Goal: Navigation & Orientation: Find specific page/section

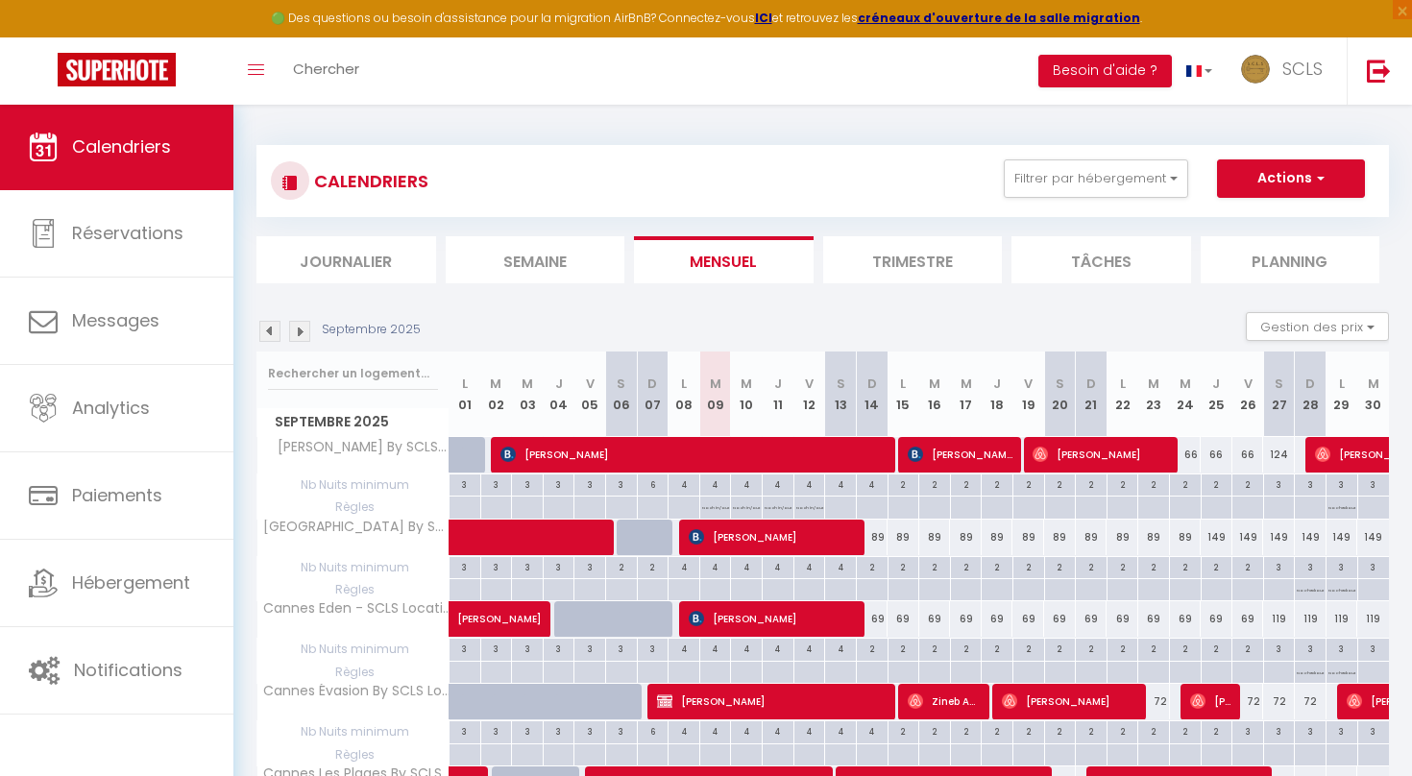
click at [318, 266] on li "Journalier" at bounding box center [346, 259] width 180 height 47
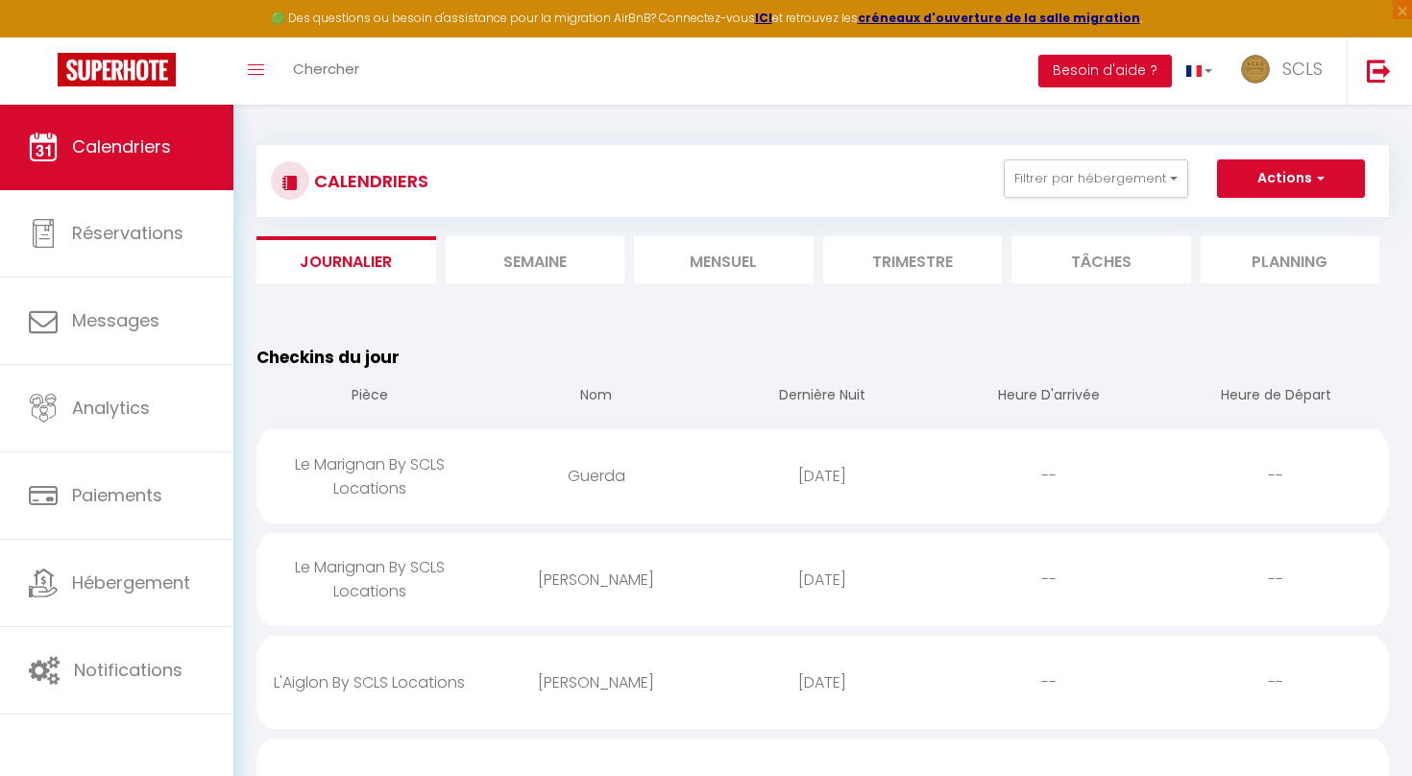
click at [746, 266] on li "Mensuel" at bounding box center [724, 259] width 180 height 47
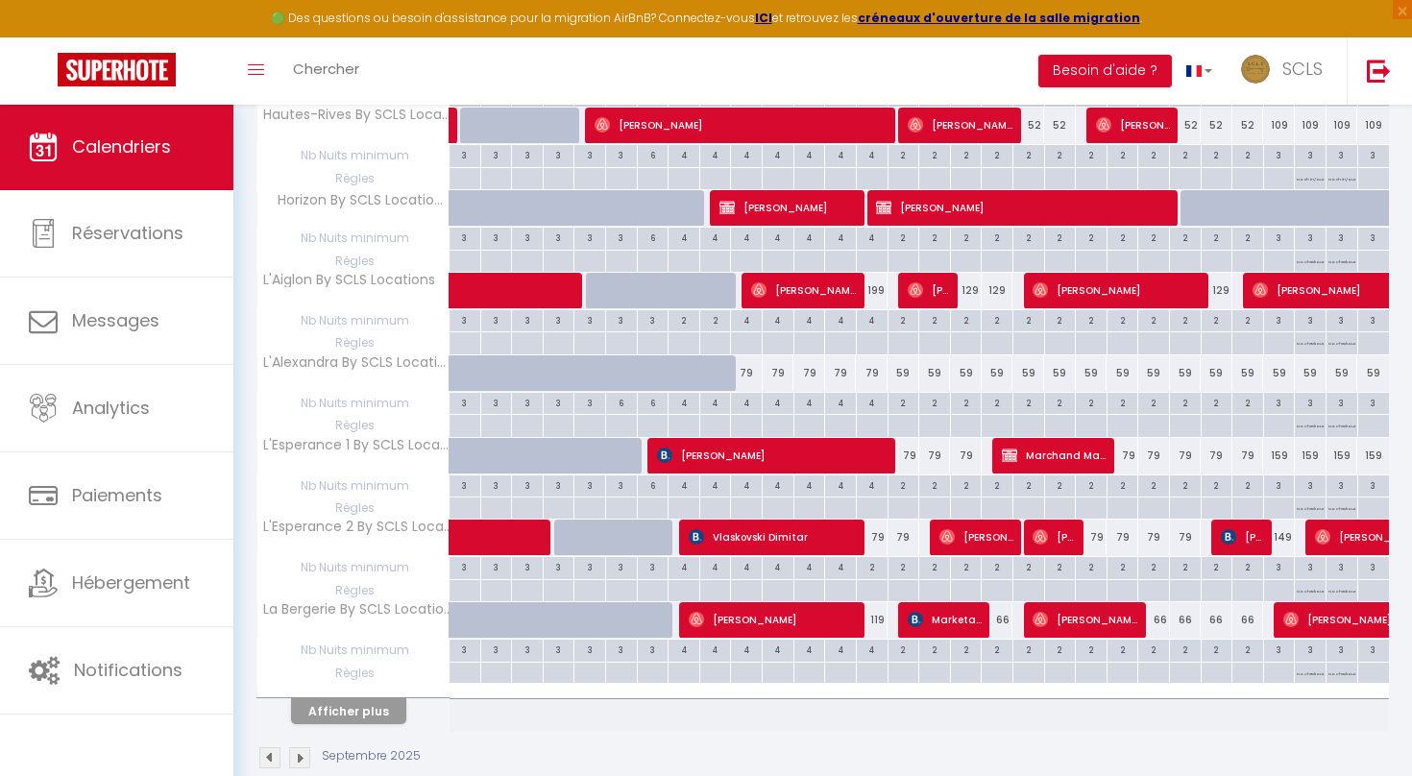
scroll to position [1419, 0]
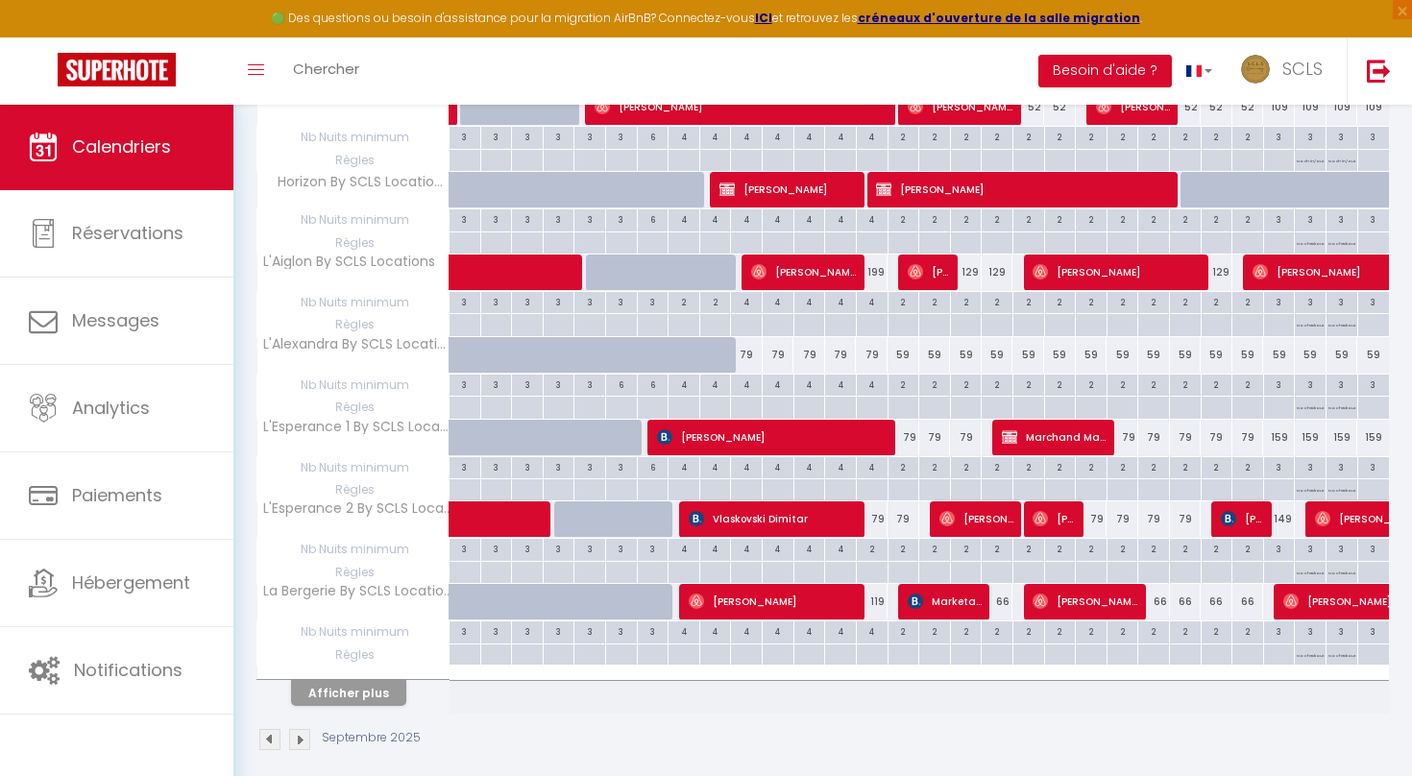
click at [360, 680] on button "Afficher plus" at bounding box center [348, 693] width 115 height 26
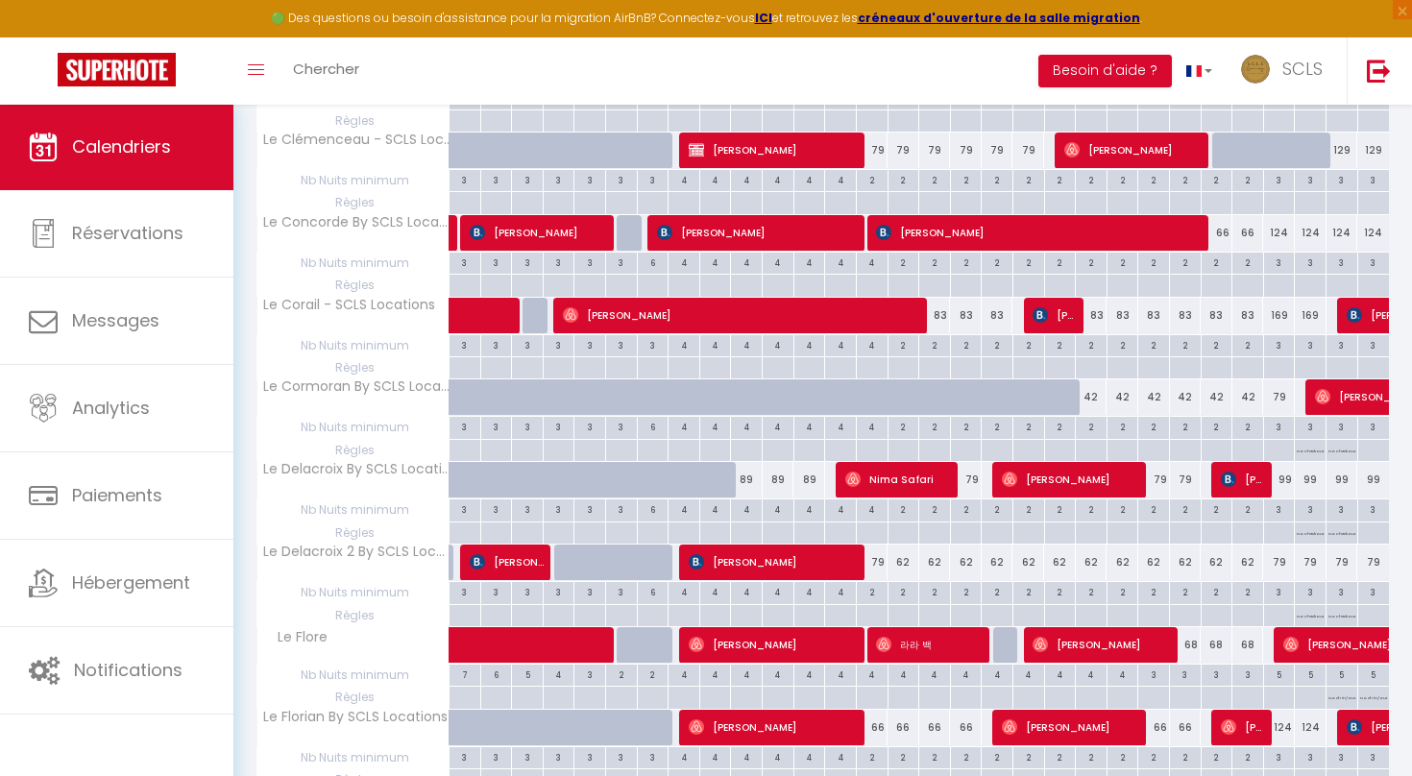
scroll to position [3052, 0]
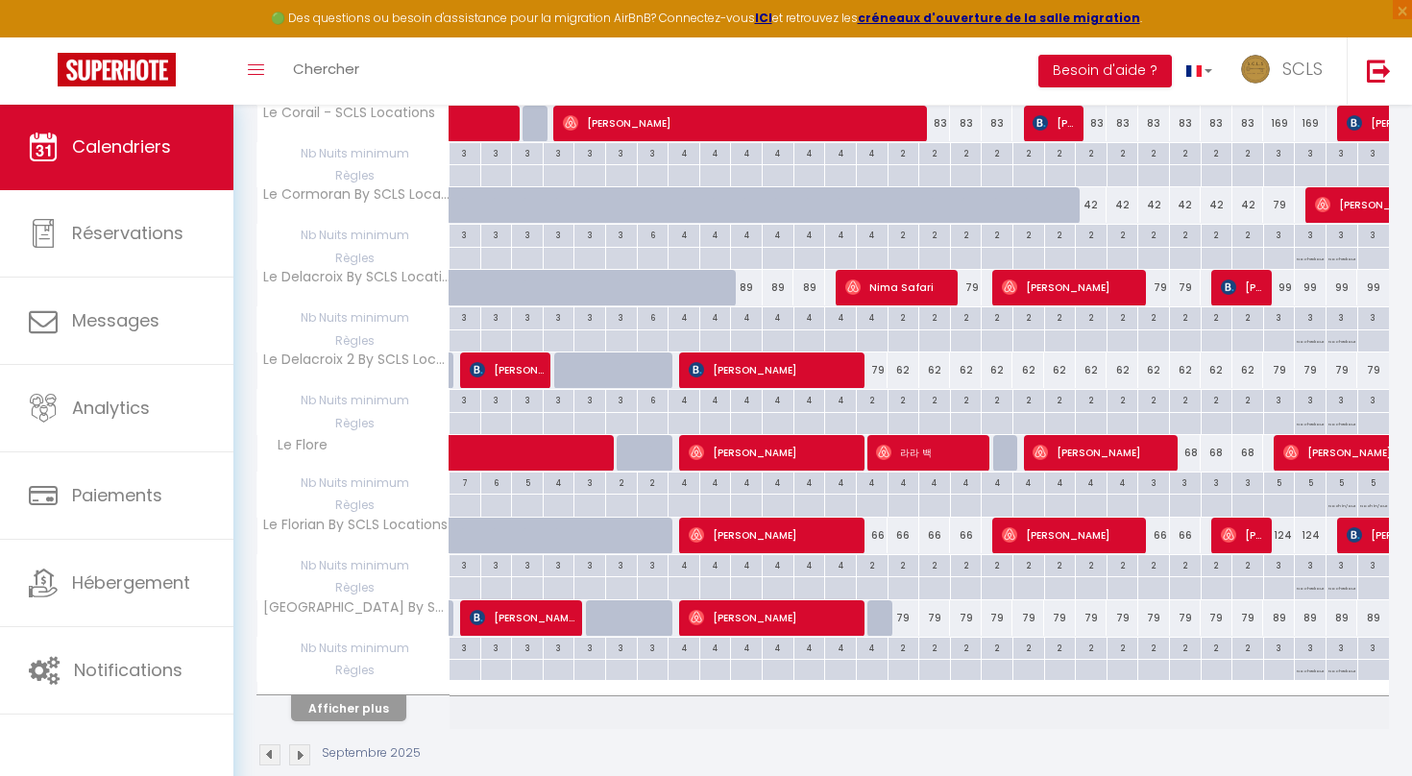
click at [369, 695] on button "Afficher plus" at bounding box center [348, 708] width 115 height 26
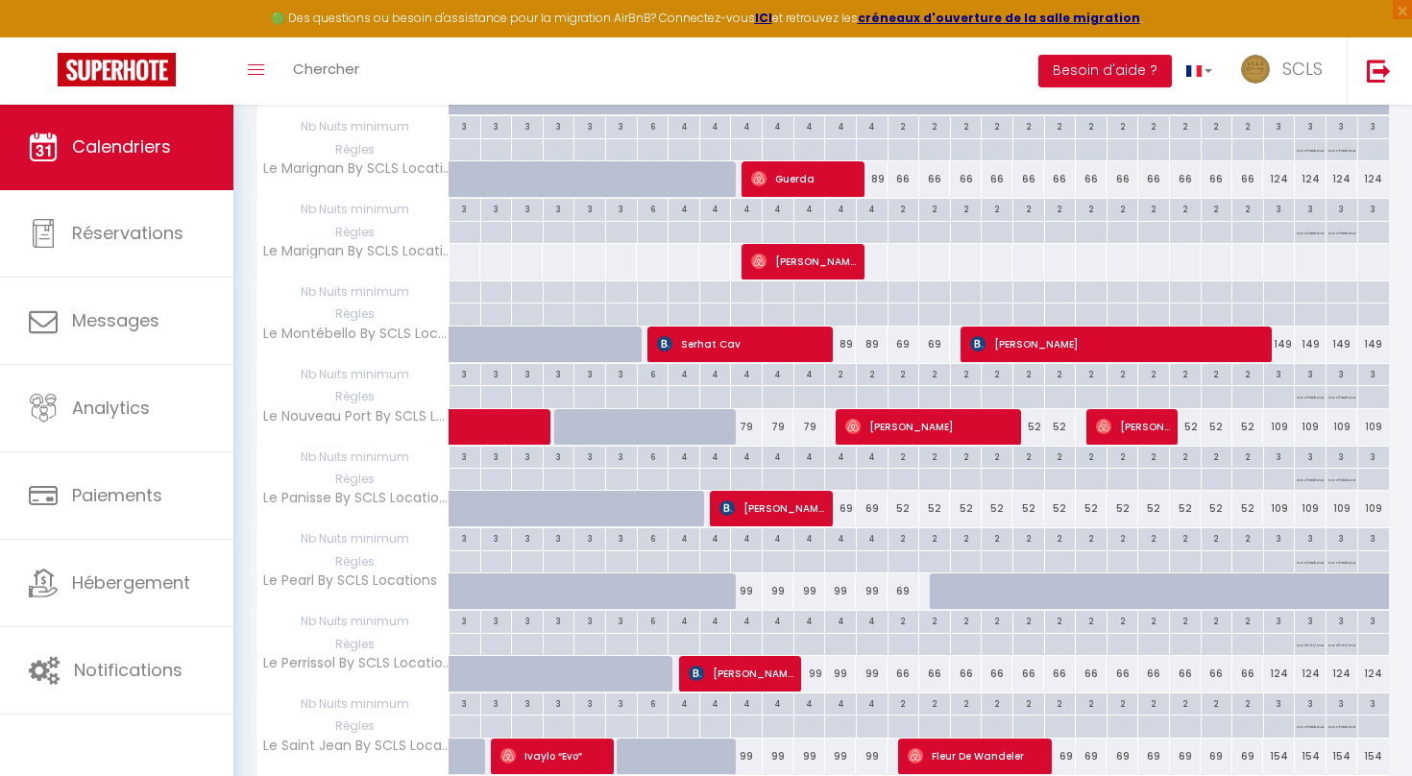
scroll to position [3715, 0]
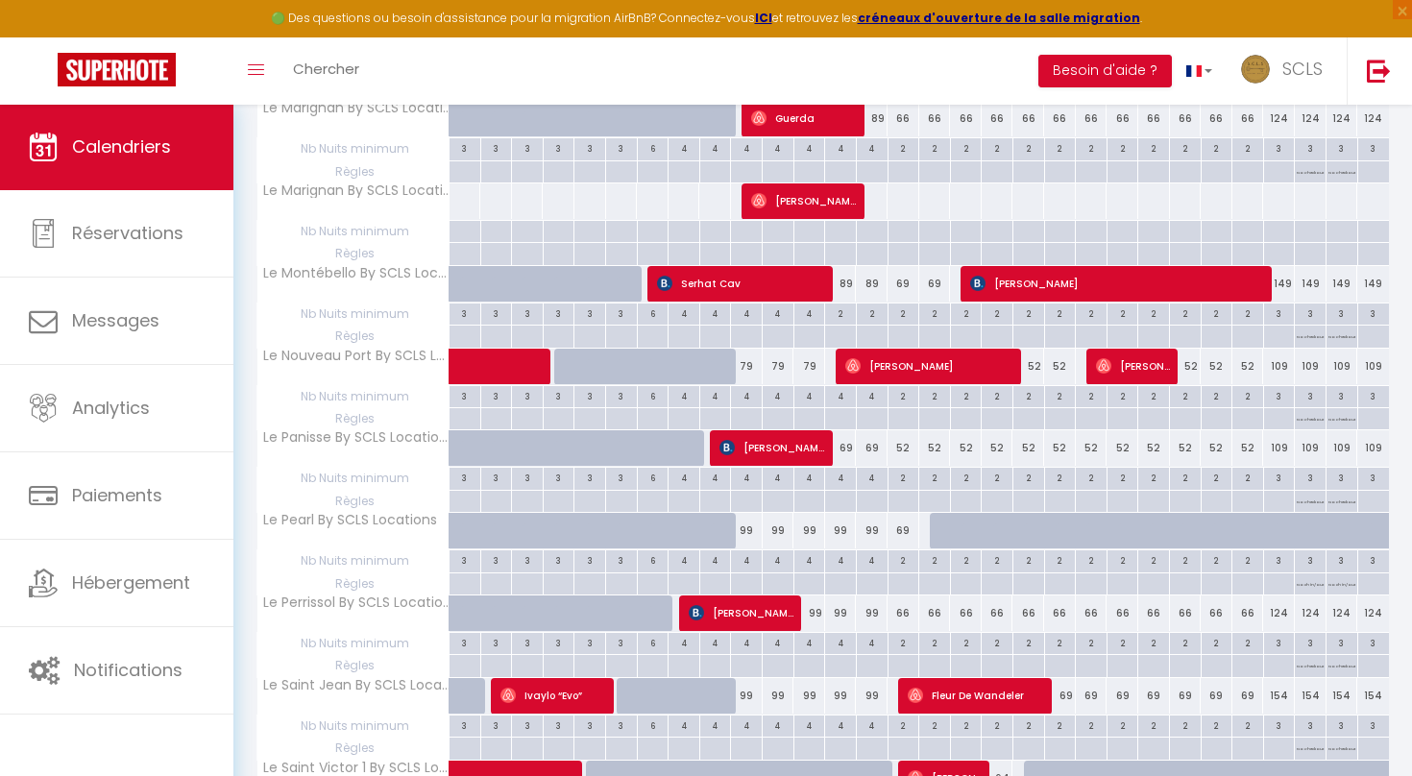
click at [747, 386] on div "4" at bounding box center [746, 395] width 31 height 18
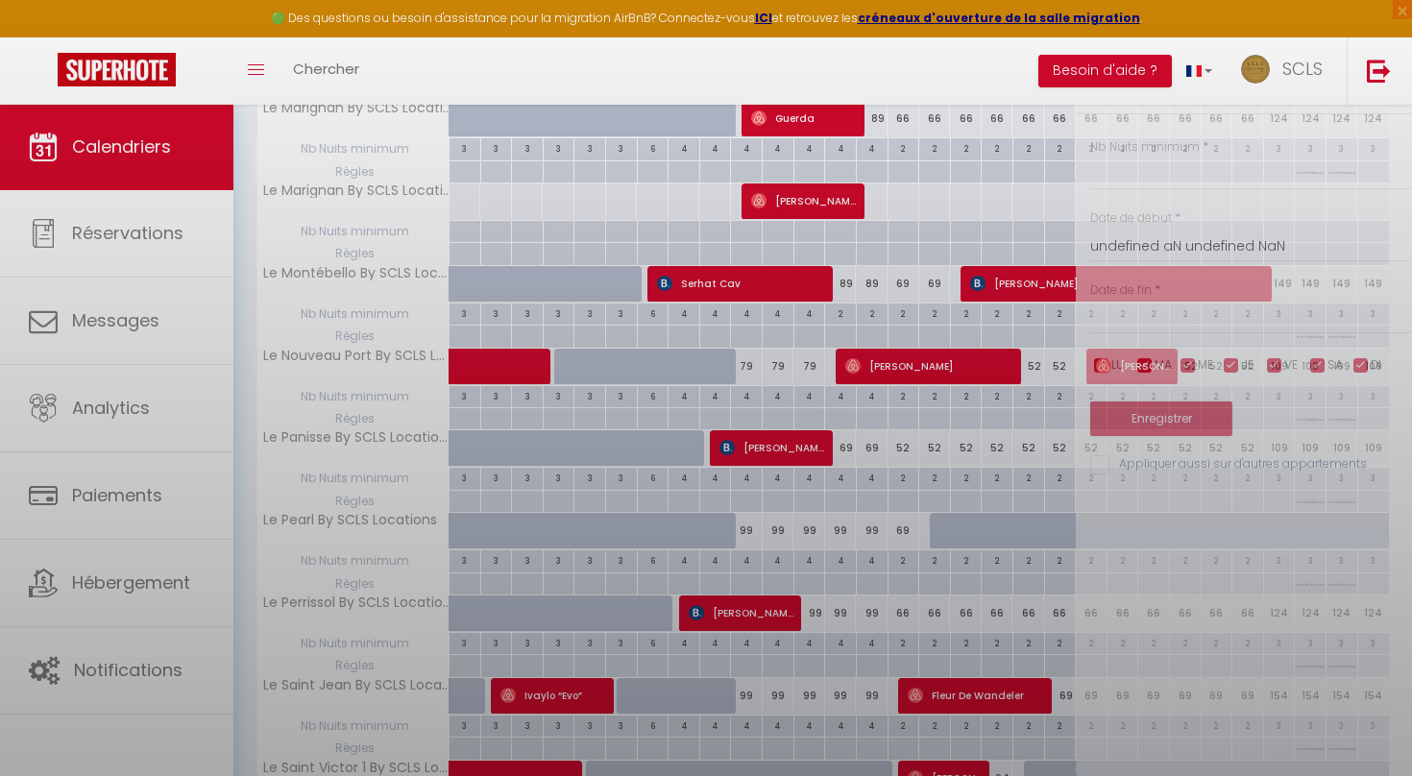
type input "4"
type input "Mer 10 Septembre 2025"
type input "Jeu 11 Septembre 2025"
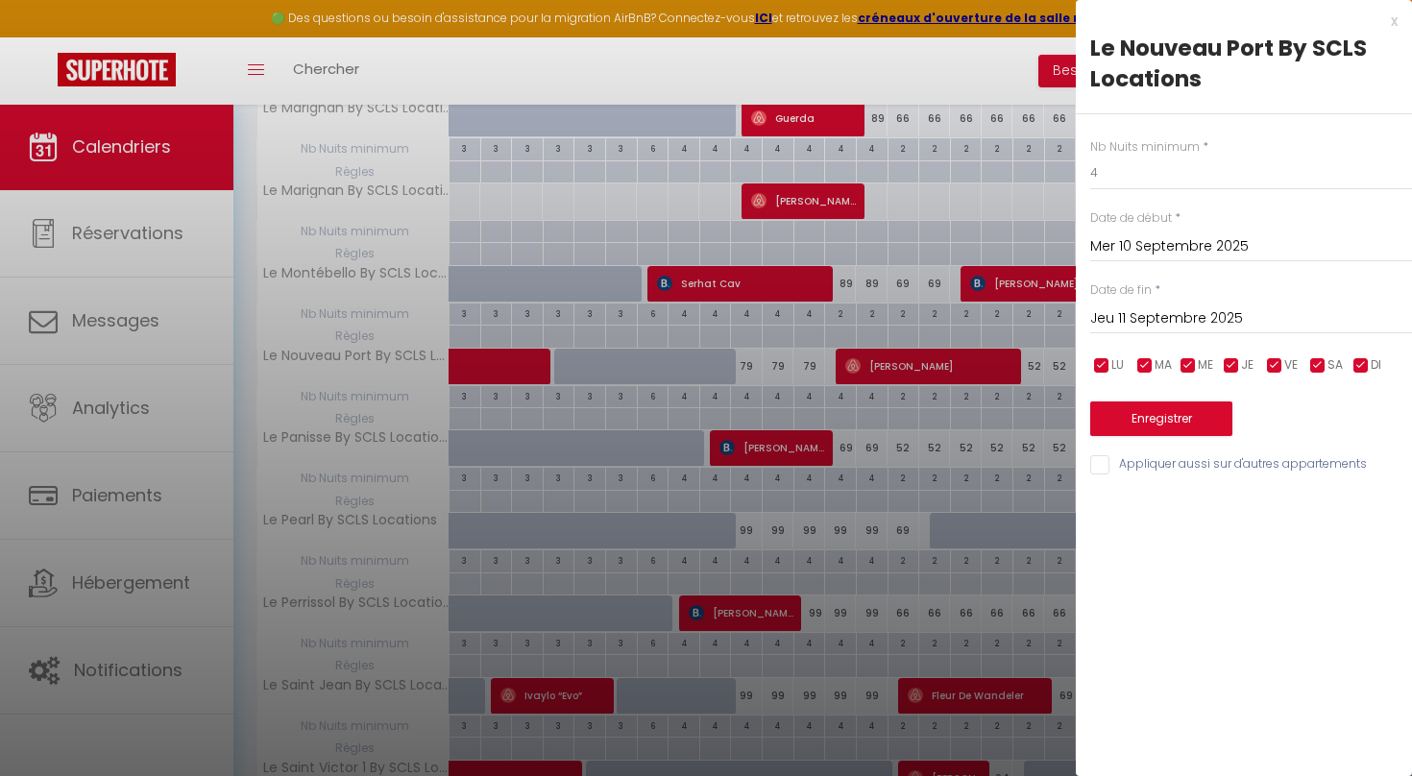
click at [938, 332] on div at bounding box center [706, 388] width 1412 height 776
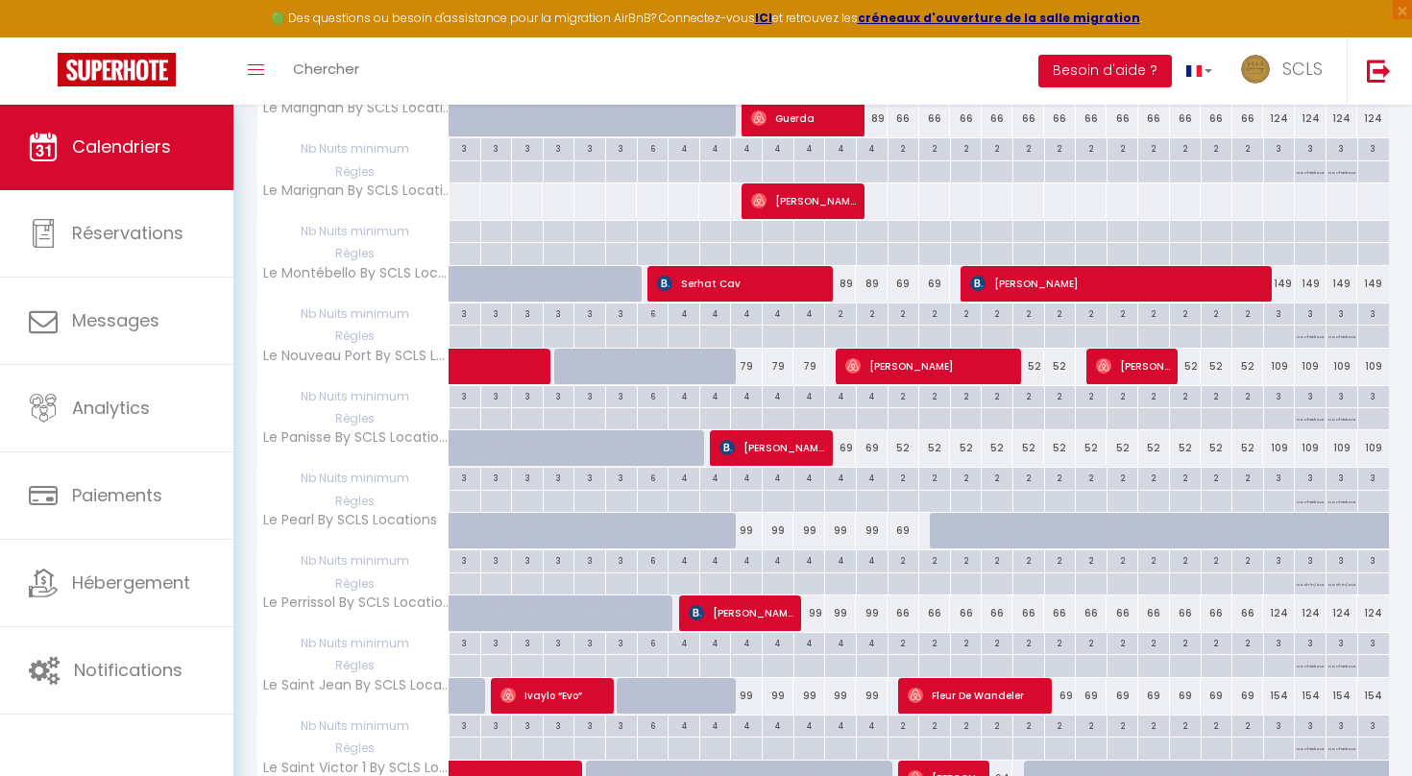
click at [938, 348] on span "[PERSON_NAME]" at bounding box center [929, 366] width 169 height 37
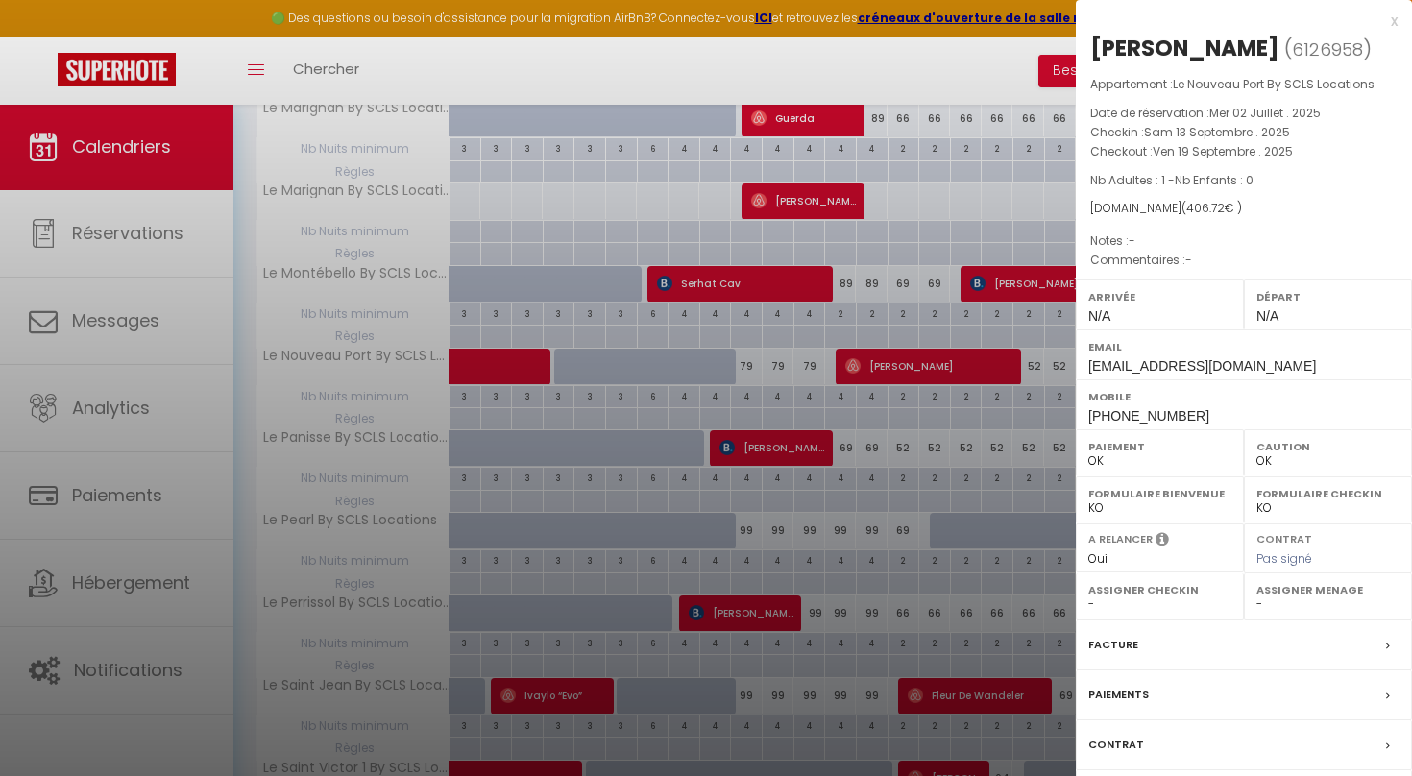
click at [772, 399] on div at bounding box center [706, 388] width 1412 height 776
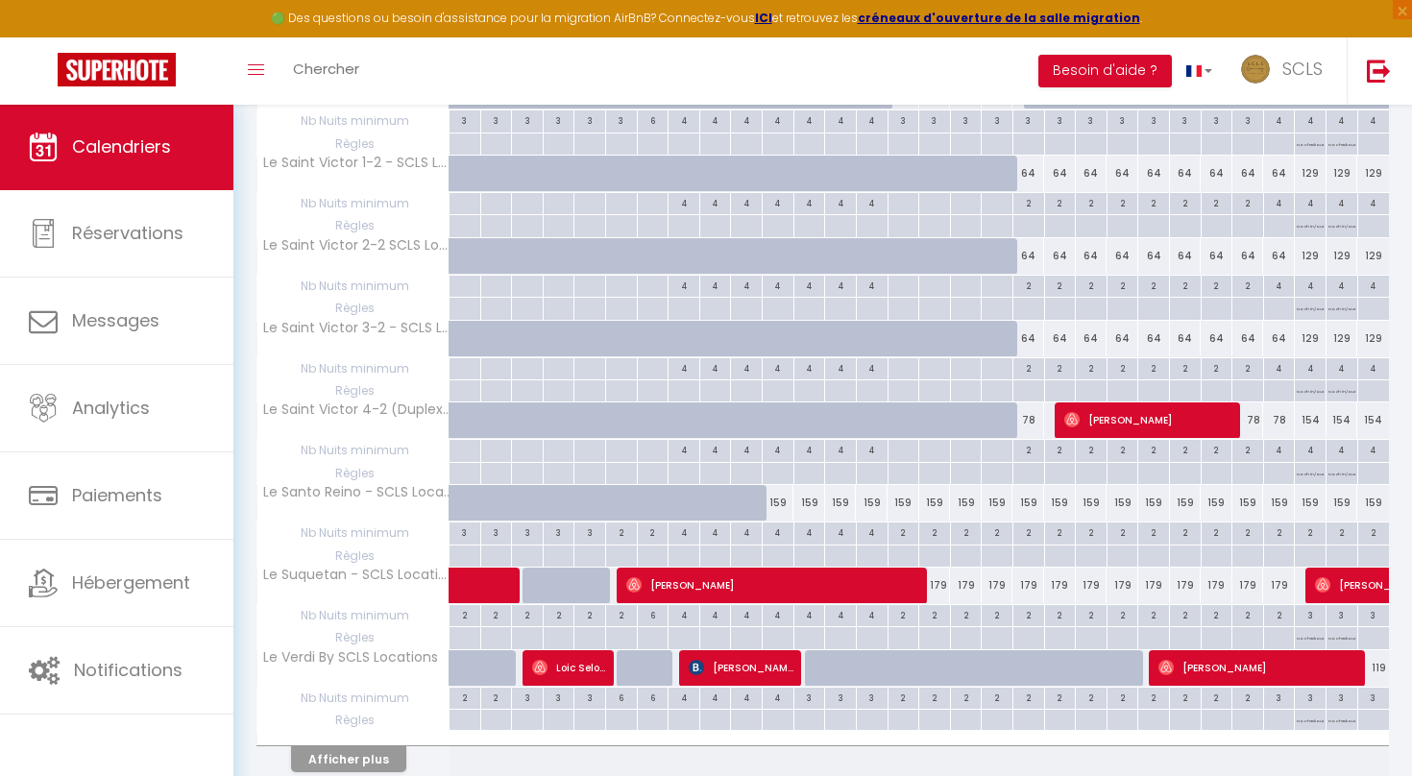
scroll to position [4685, 0]
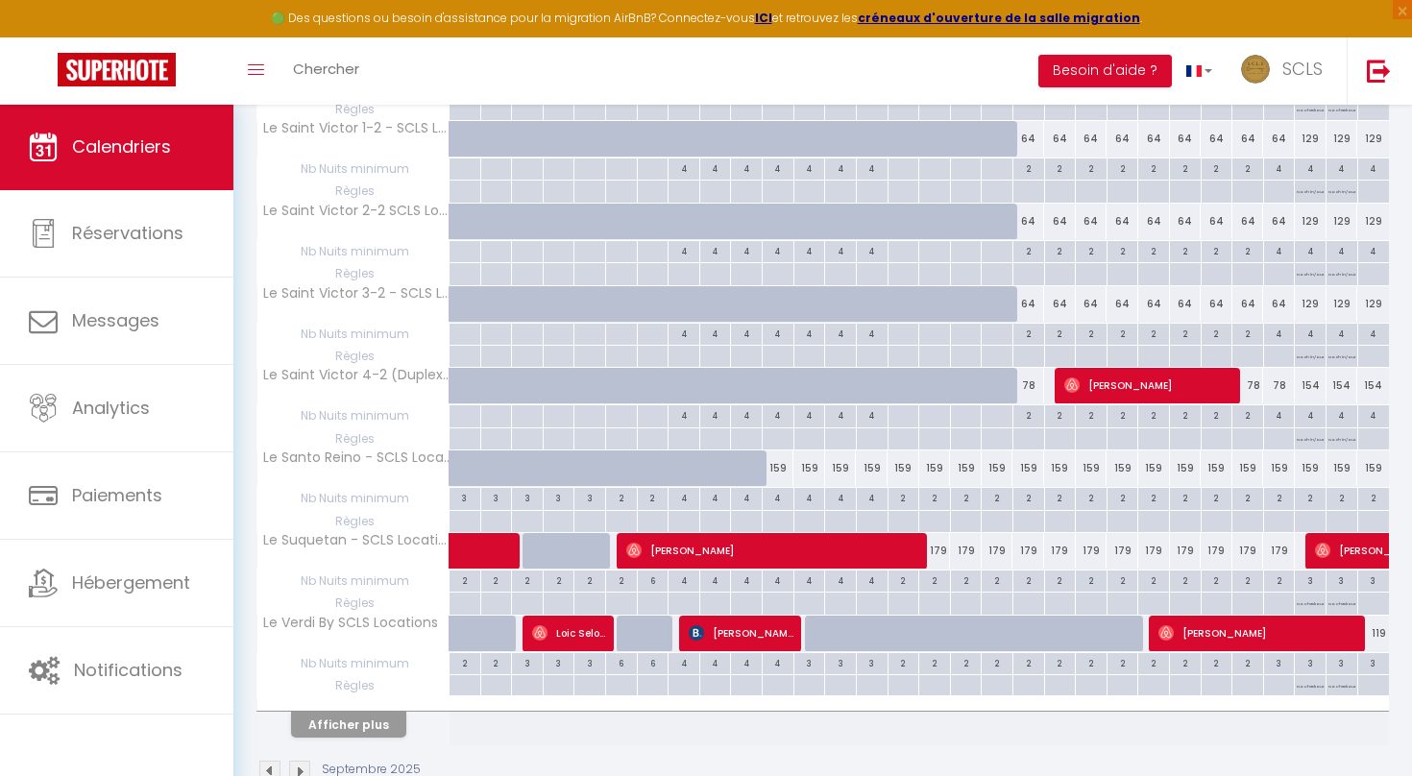
click at [343, 712] on button "Afficher plus" at bounding box center [348, 725] width 115 height 26
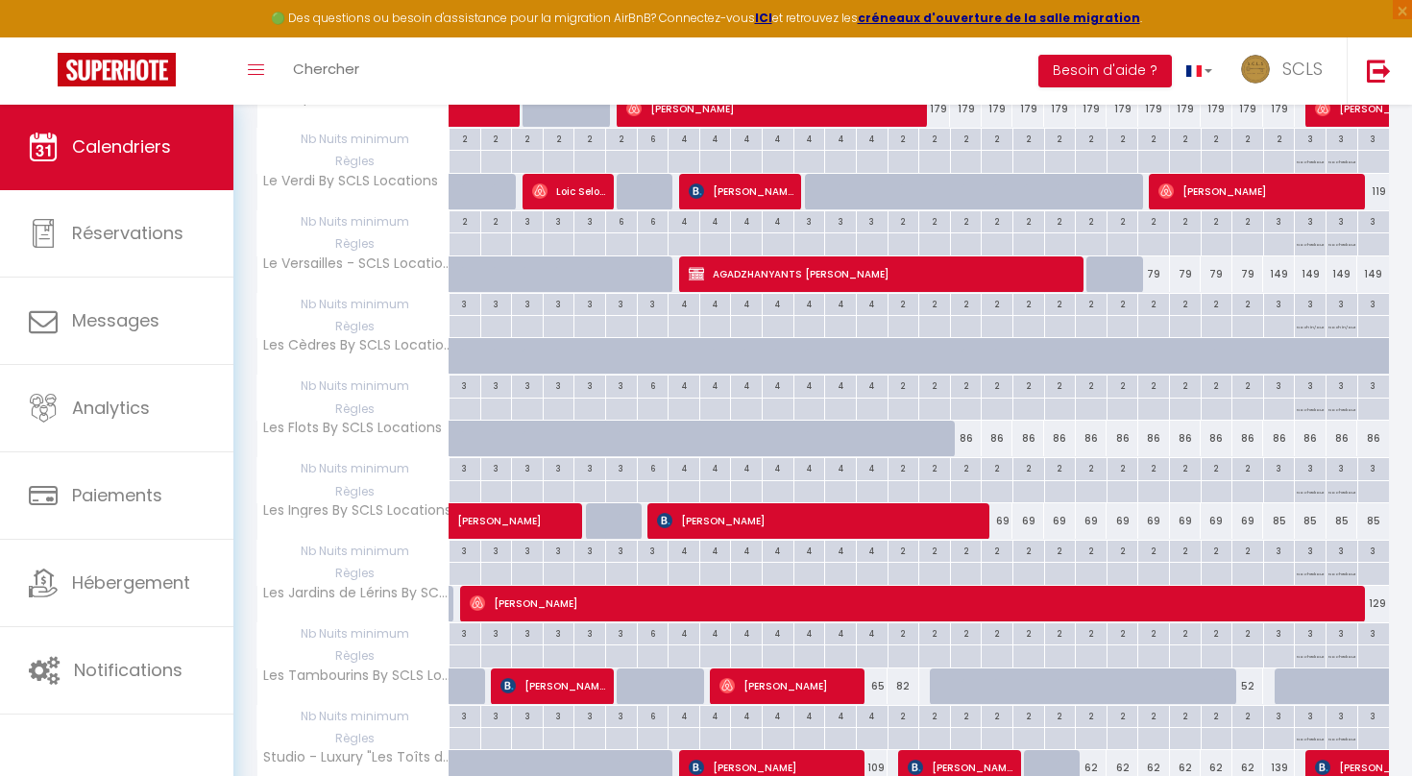
scroll to position [5127, 0]
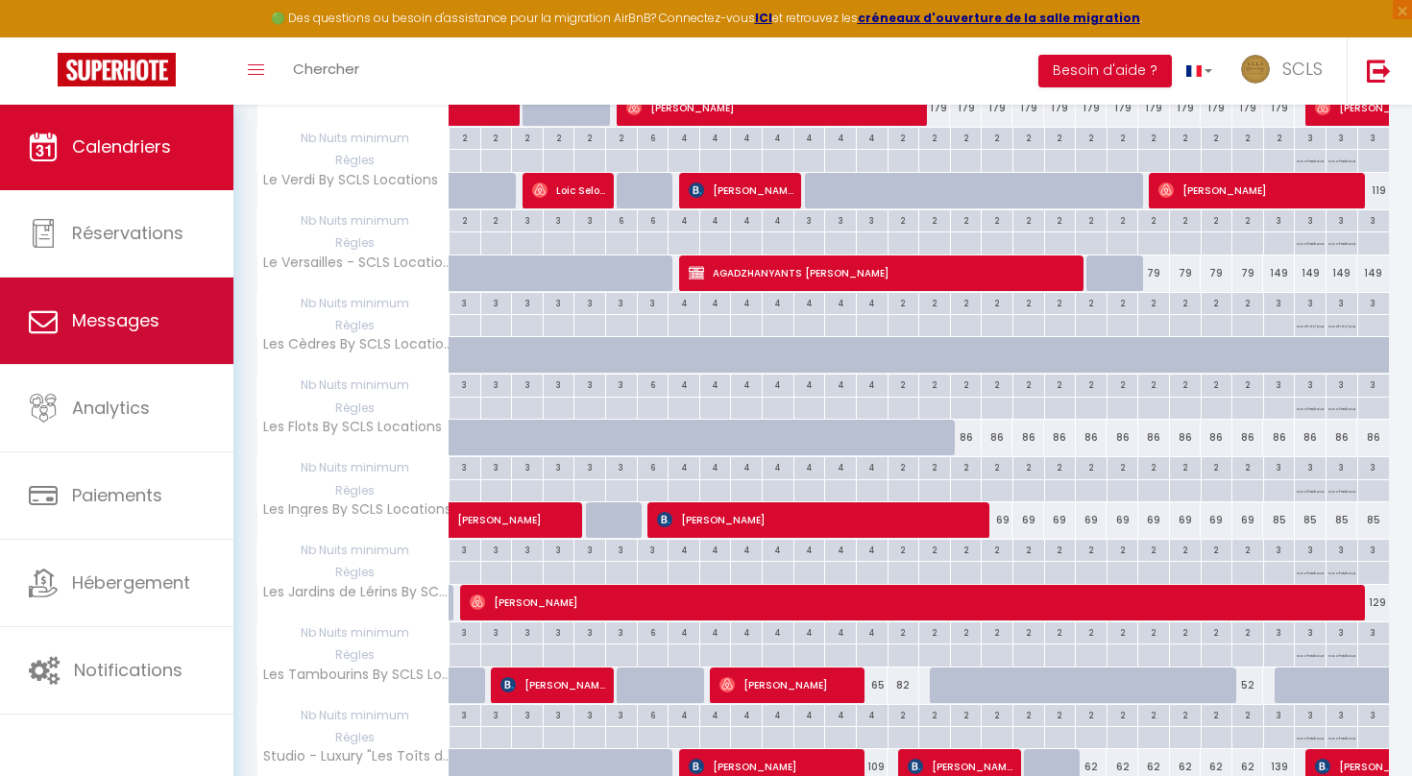
click at [171, 353] on link "Messages" at bounding box center [116, 321] width 233 height 86
select select "message"
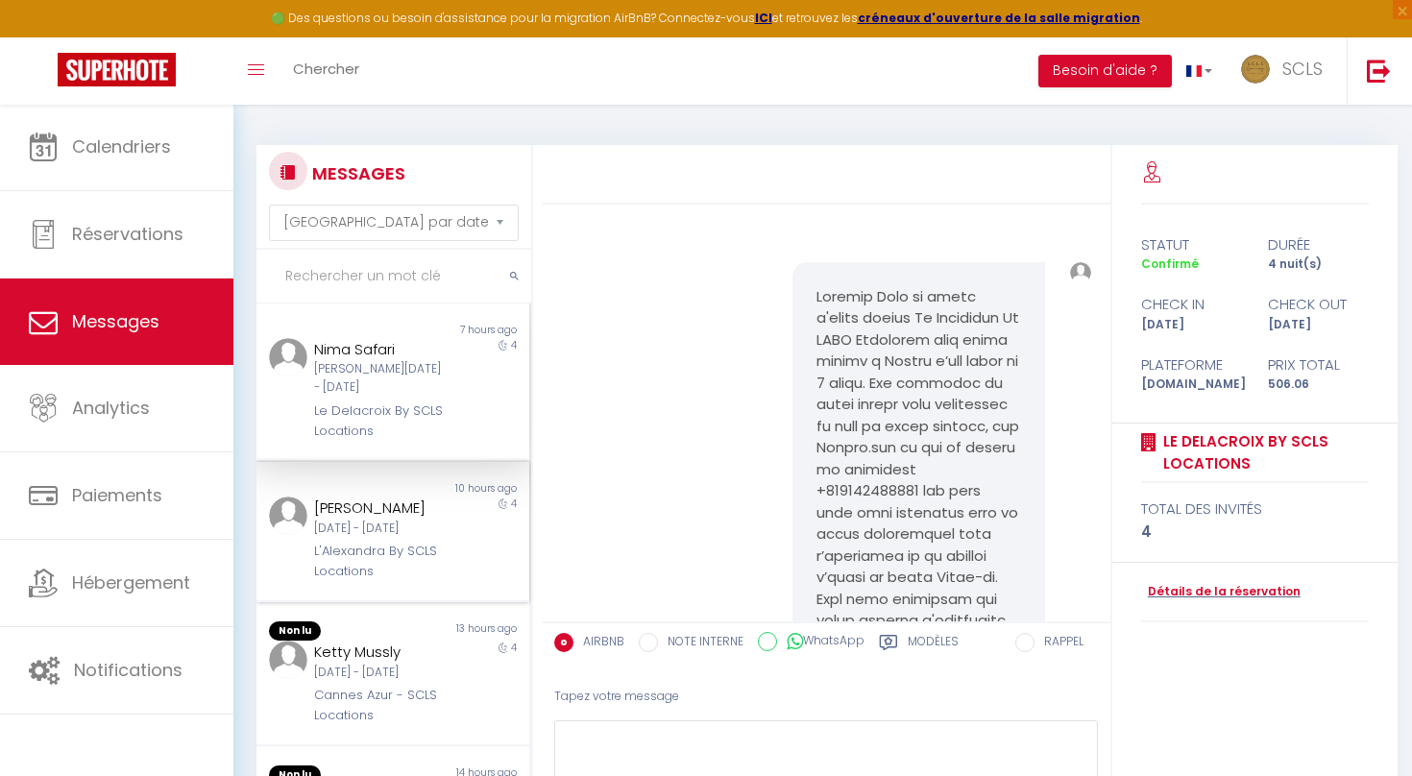
click at [439, 545] on div "L'Alexandra By SCLS Locations" at bounding box center [381, 561] width 134 height 39
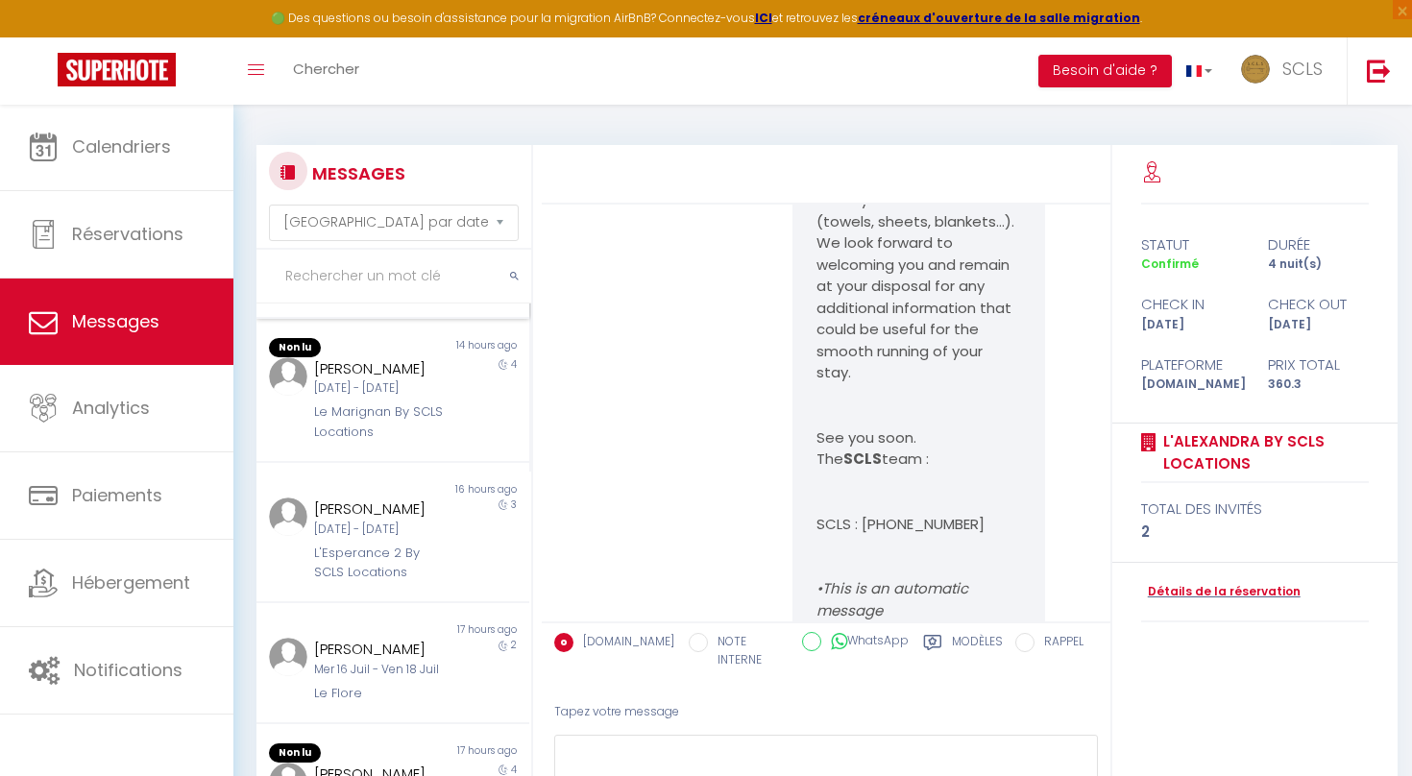
scroll to position [474, 0]
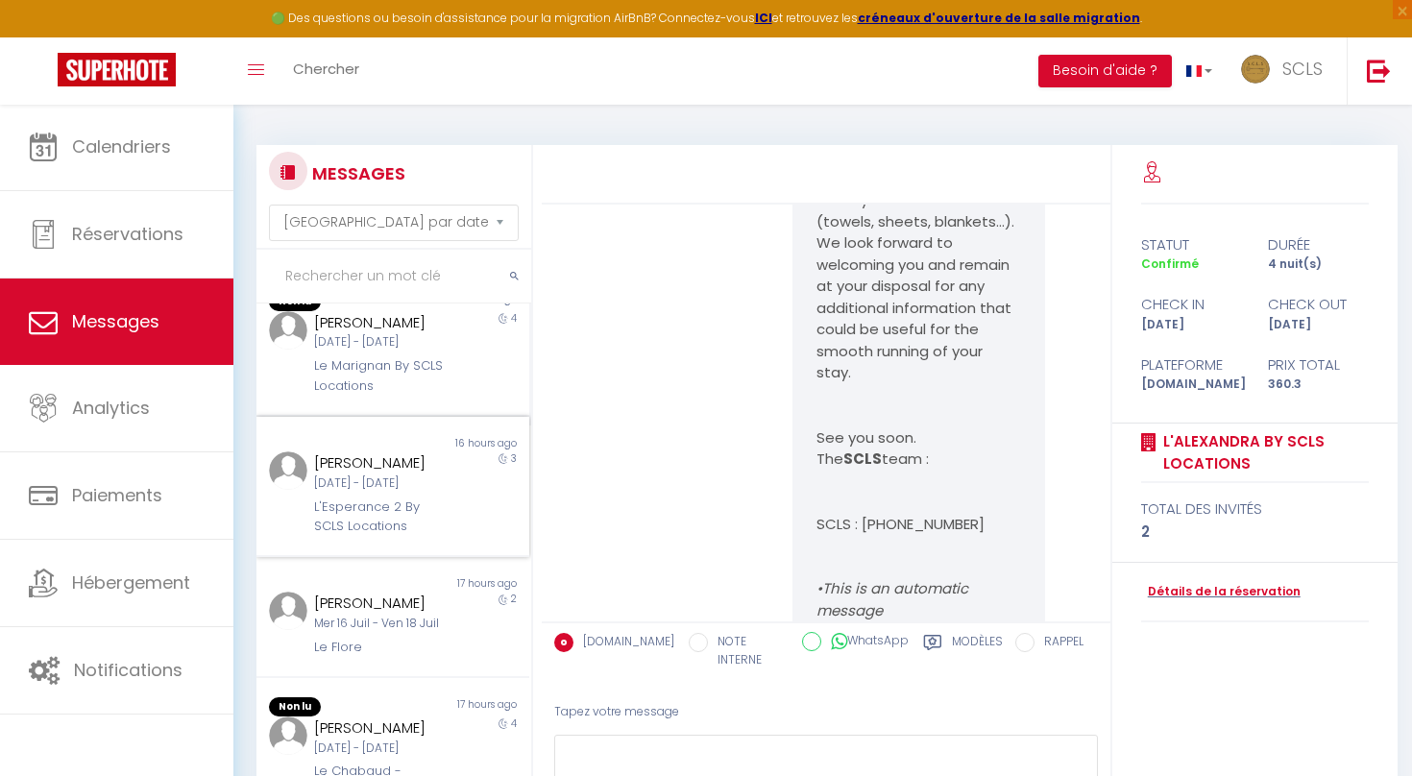
click at [439, 537] on div "L'Esperance 2 By SCLS Locations" at bounding box center [381, 517] width 134 height 39
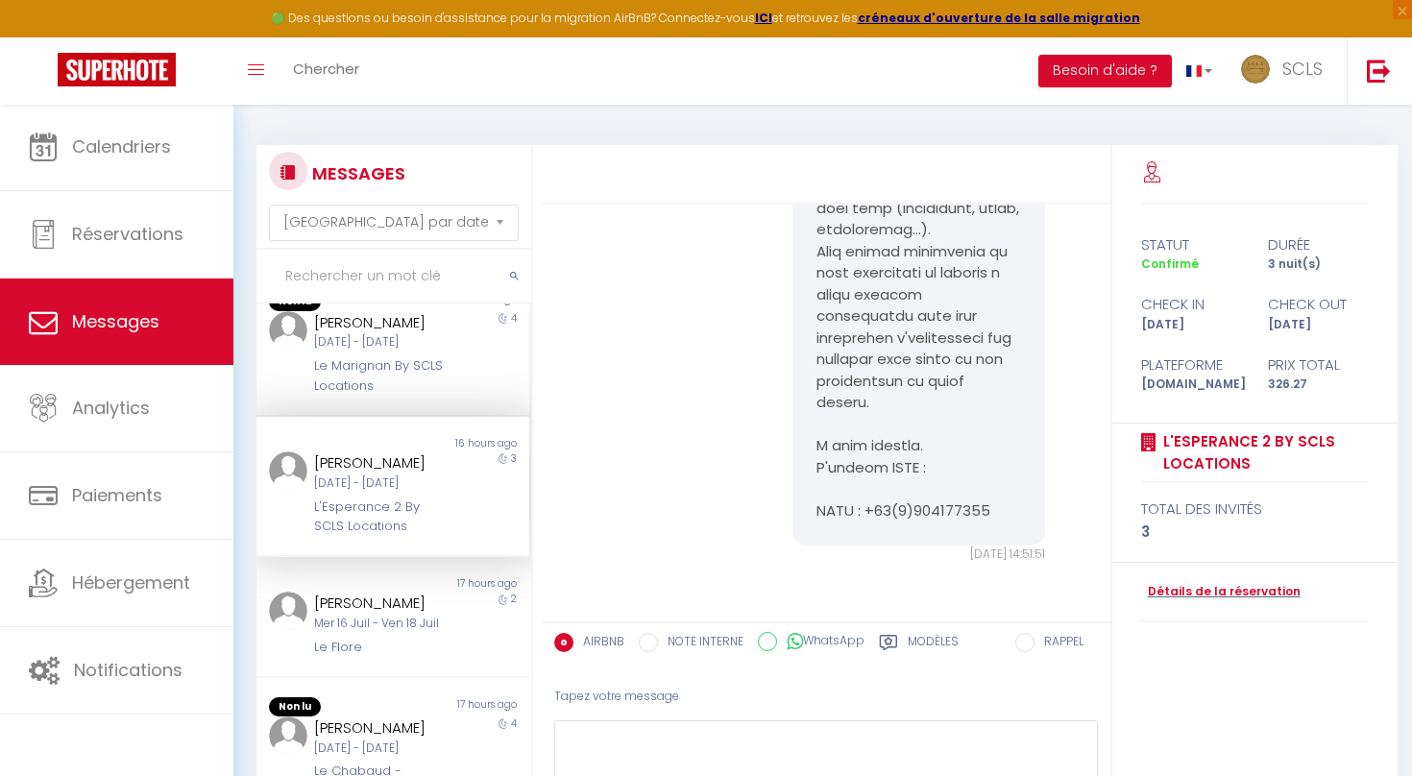
scroll to position [968, 0]
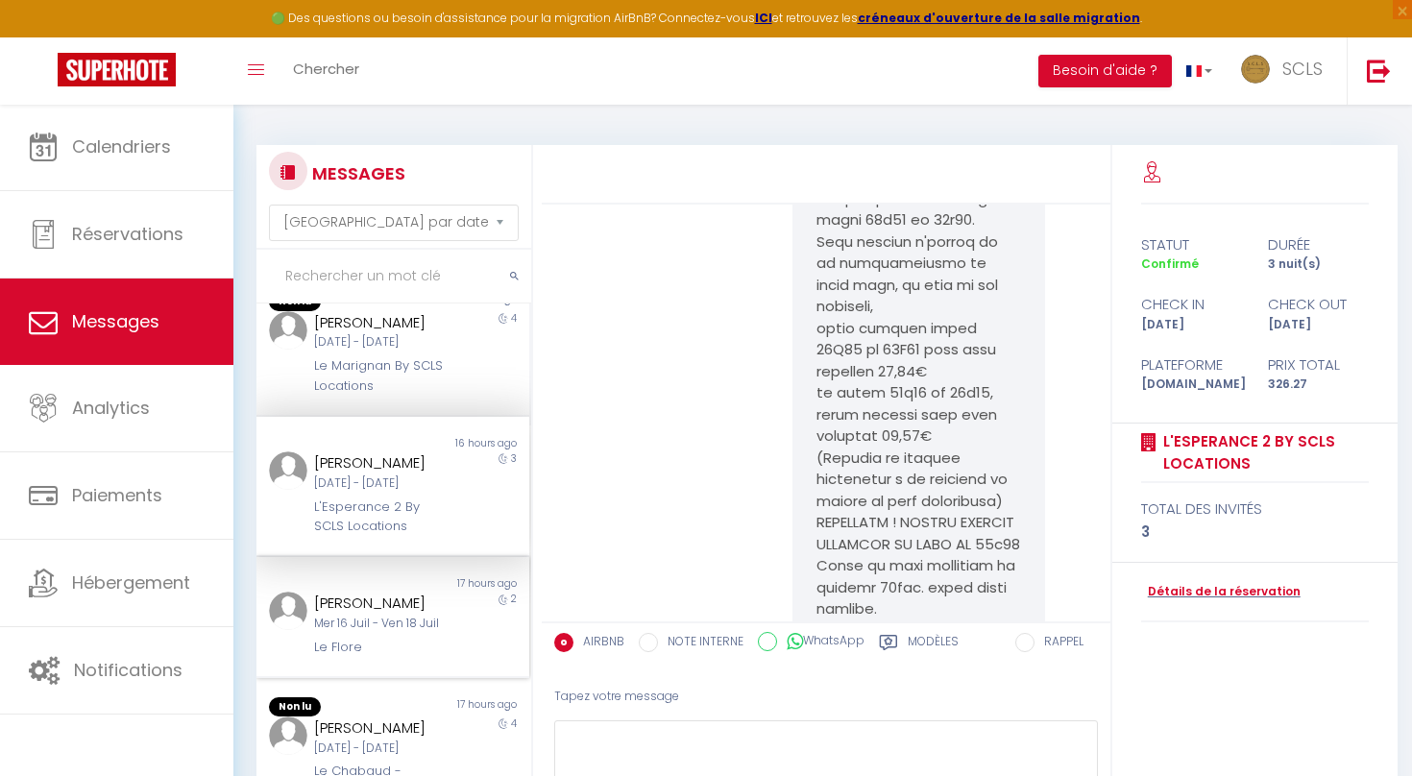
click at [452, 592] on div "17 hours ago" at bounding box center [461, 583] width 136 height 15
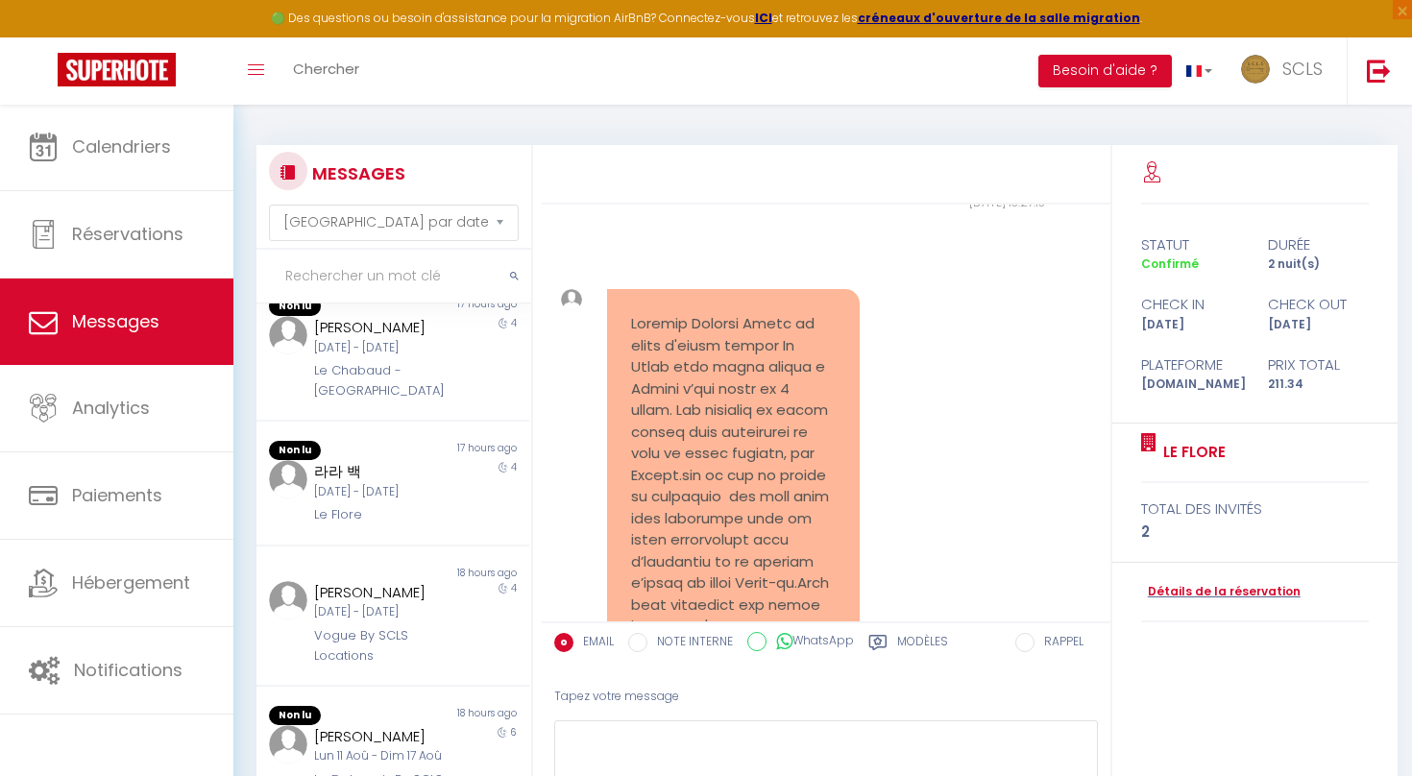
scroll to position [884, 0]
click at [374, 596] on div "[PERSON_NAME]" at bounding box center [381, 592] width 134 height 23
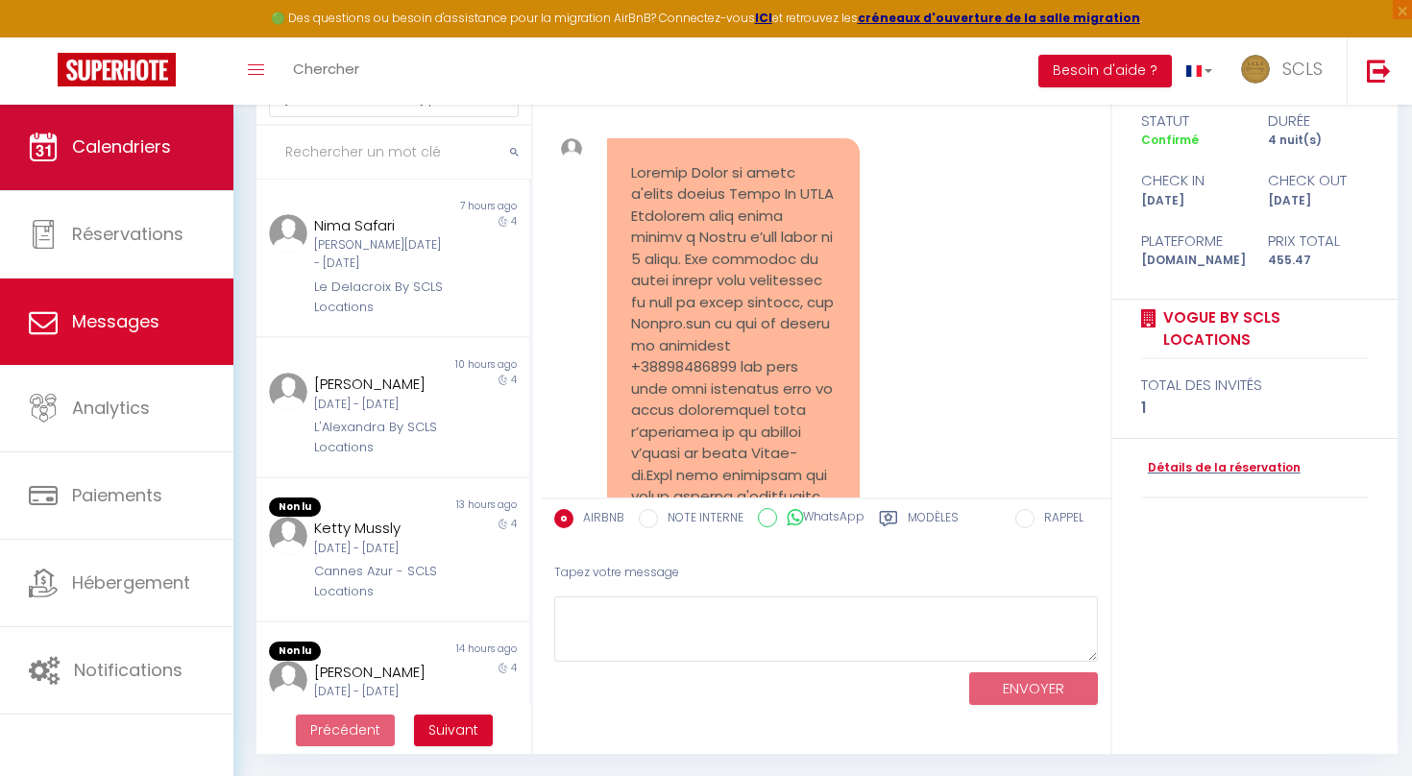
click at [192, 185] on link "Calendriers" at bounding box center [116, 147] width 233 height 86
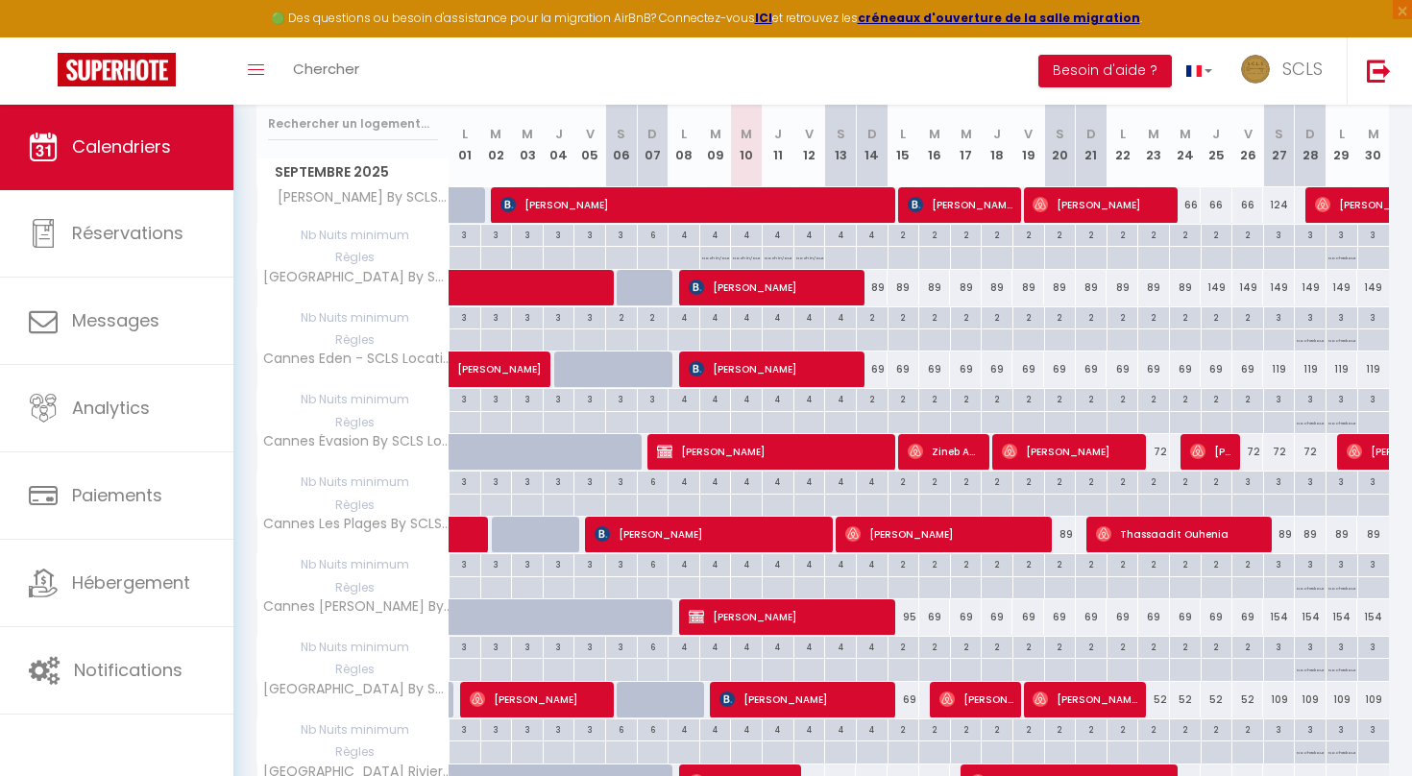
scroll to position [251, 0]
